Goal: Check status: Check status

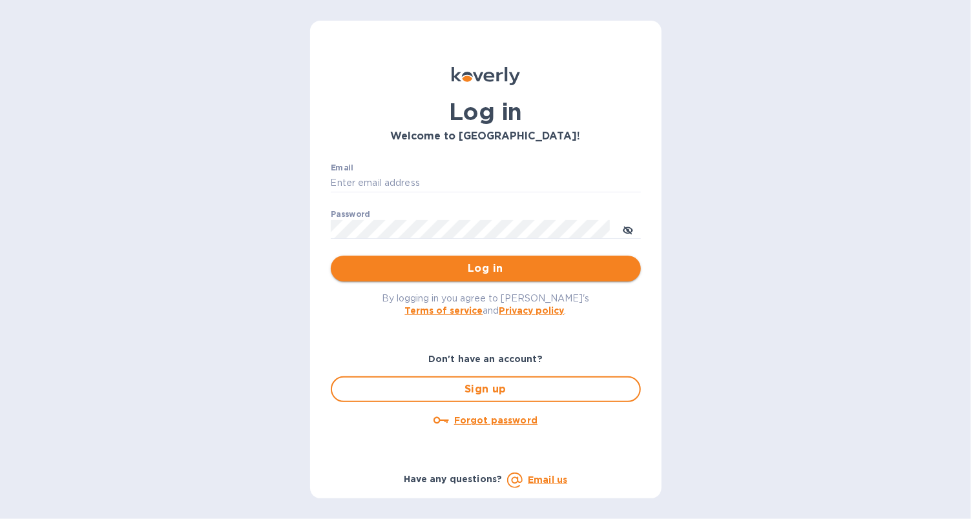
type input "[EMAIL_ADDRESS][DOMAIN_NAME]"
click at [426, 274] on span "Log in" at bounding box center [485, 268] width 289 height 15
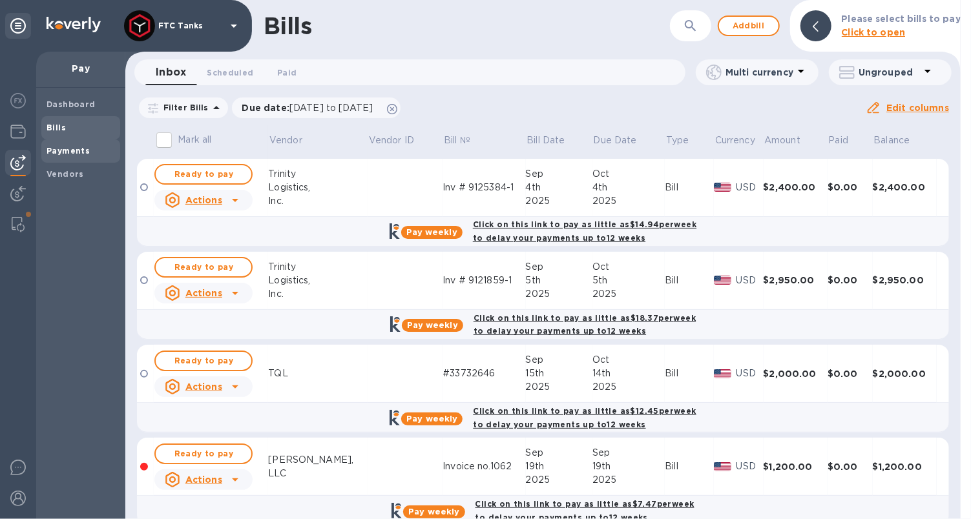
click at [82, 151] on b "Payments" at bounding box center [67, 151] width 43 height 10
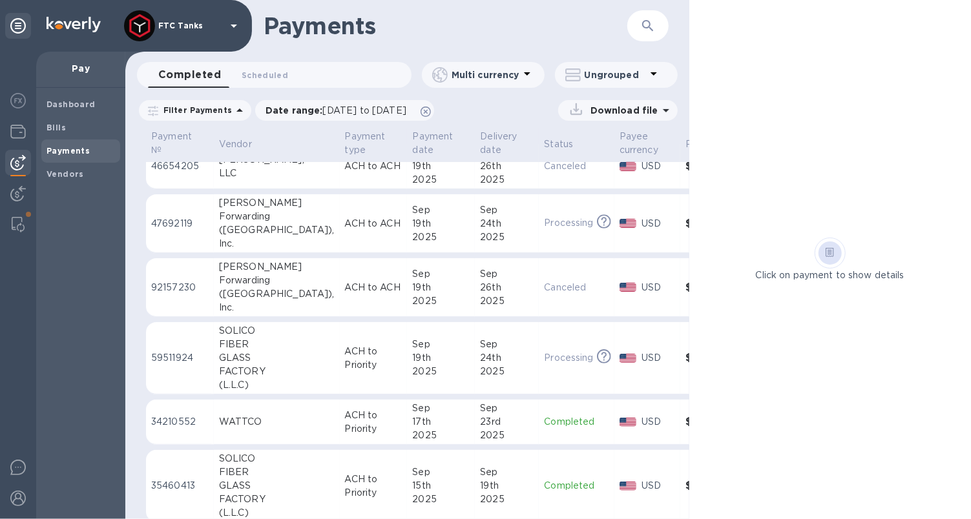
scroll to position [28, 0]
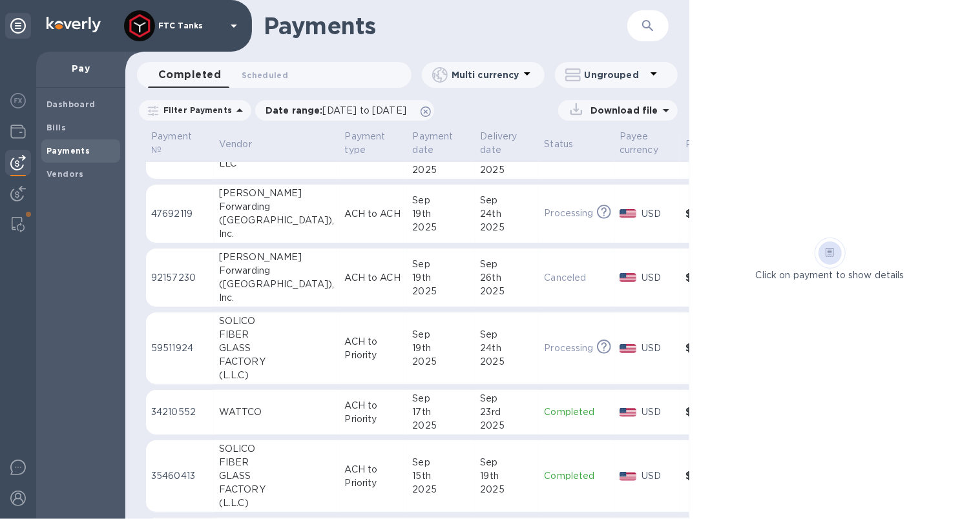
click at [480, 365] on div "2025" at bounding box center [507, 362] width 54 height 14
